Goal: Information Seeking & Learning: Learn about a topic

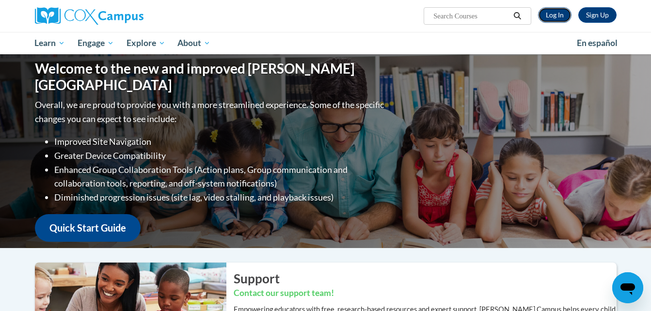
click at [551, 17] on link "Log In" at bounding box center [554, 15] width 33 height 16
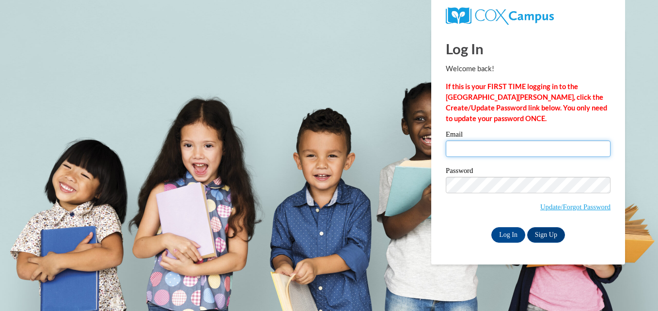
click at [503, 151] on input "Email" at bounding box center [528, 149] width 165 height 16
type input "elisawa@langston.edu"
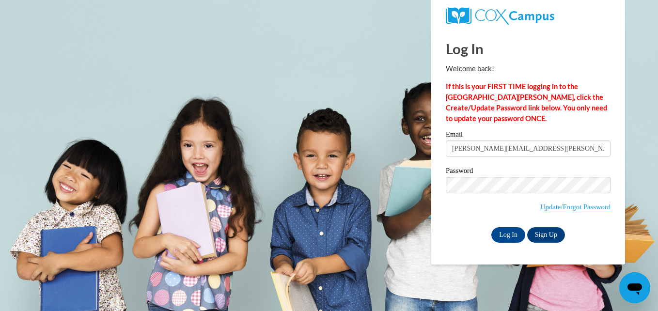
click at [370, 220] on body "Log In Welcome back! If this is your FIRST TIME logging in to the NEW Cox Campu…" at bounding box center [329, 155] width 658 height 311
click at [517, 234] on input "Log In" at bounding box center [509, 235] width 34 height 16
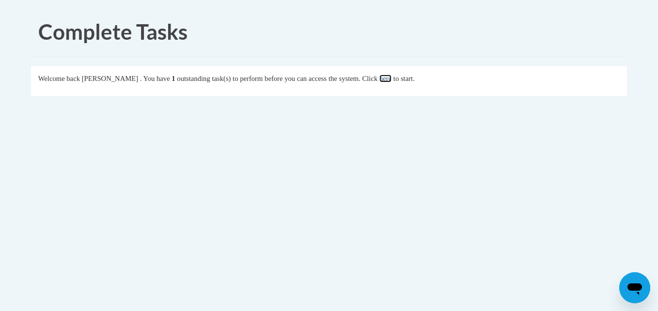
click at [392, 79] on link "here" at bounding box center [386, 79] width 12 height 8
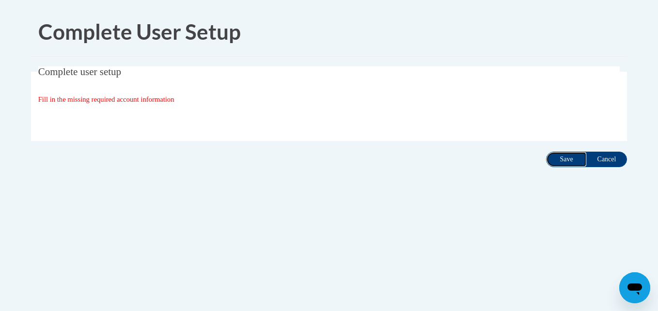
click at [566, 164] on input "Save" at bounding box center [566, 160] width 41 height 16
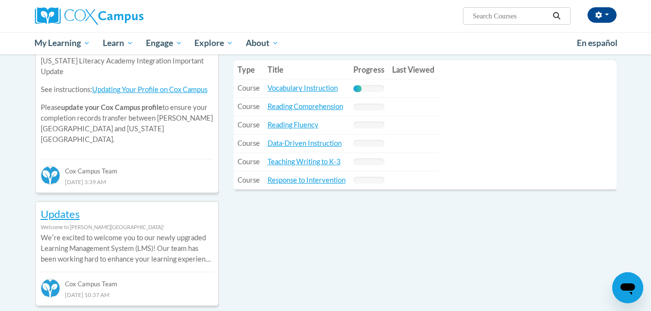
scroll to position [362, 0]
click at [319, 91] on link "Vocabulary Instruction" at bounding box center [303, 87] width 70 height 8
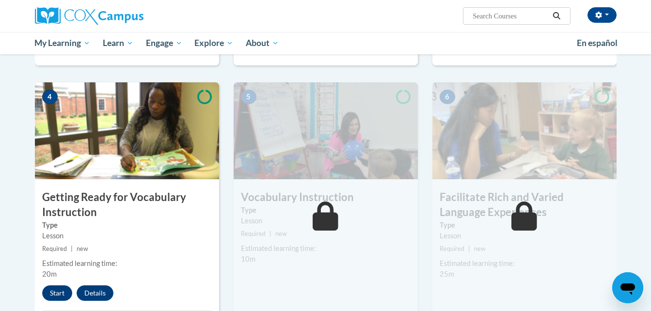
scroll to position [479, 0]
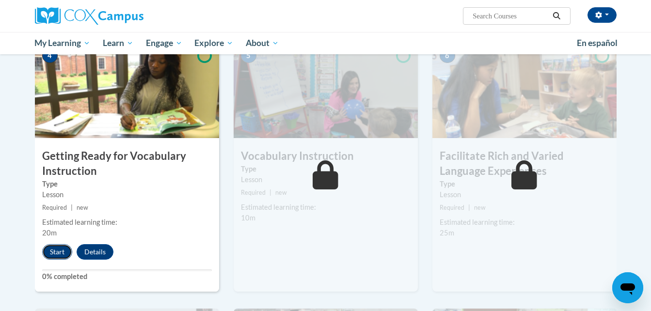
click at [62, 258] on button "Start" at bounding box center [57, 252] width 30 height 16
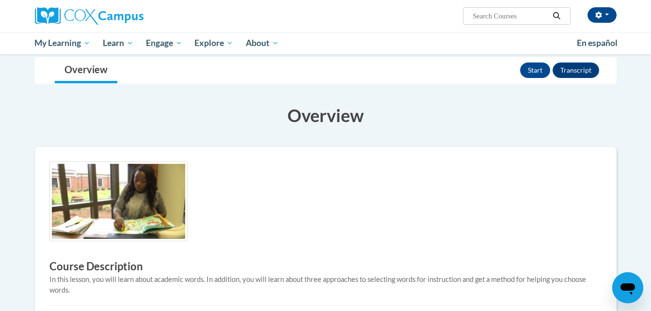
scroll to position [111, 0]
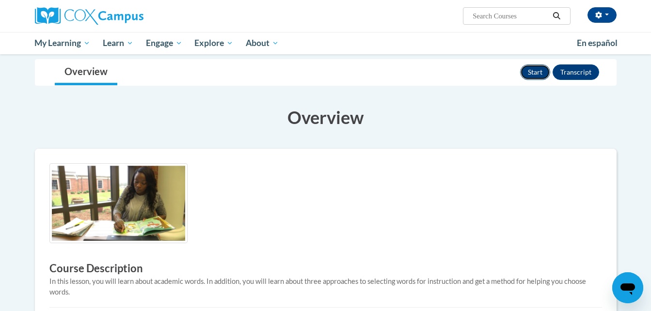
click at [531, 76] on button "Start" at bounding box center [535, 72] width 30 height 16
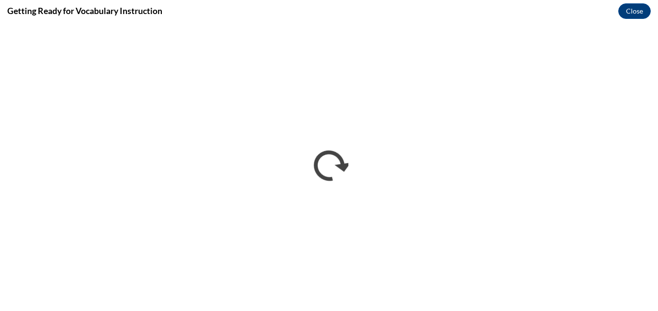
scroll to position [0, 0]
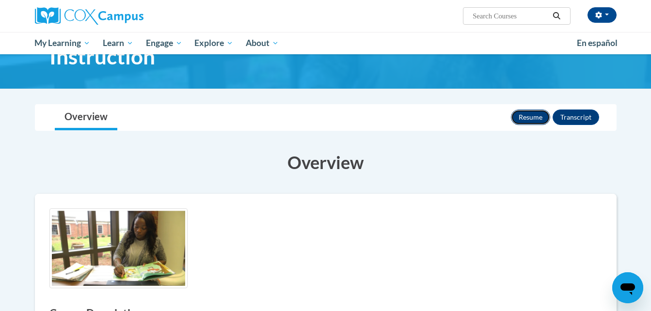
click at [524, 116] on button "Resume" at bounding box center [530, 118] width 39 height 16
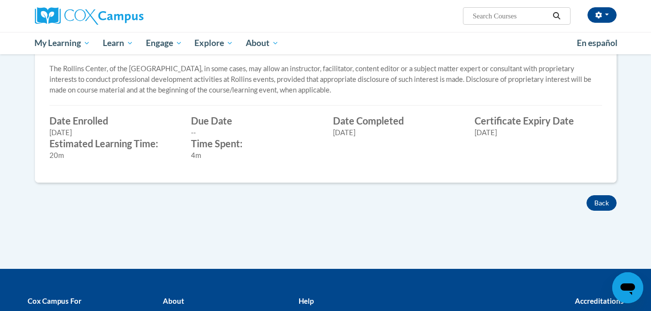
scroll to position [366, 0]
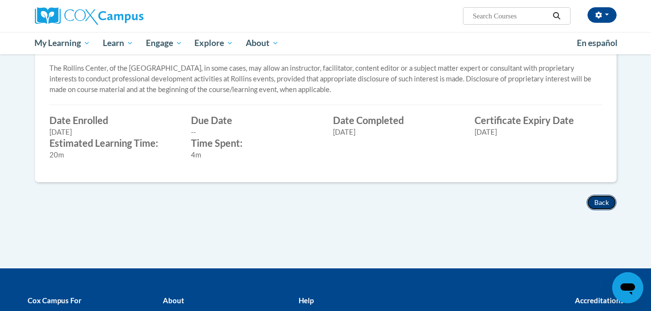
click at [604, 203] on button "Back" at bounding box center [602, 203] width 30 height 16
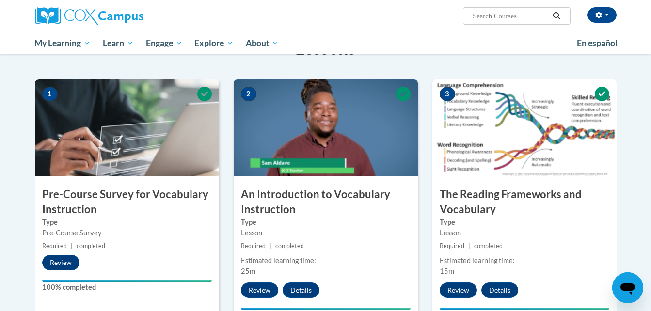
scroll to position [174, 0]
